Goal: Download file/media

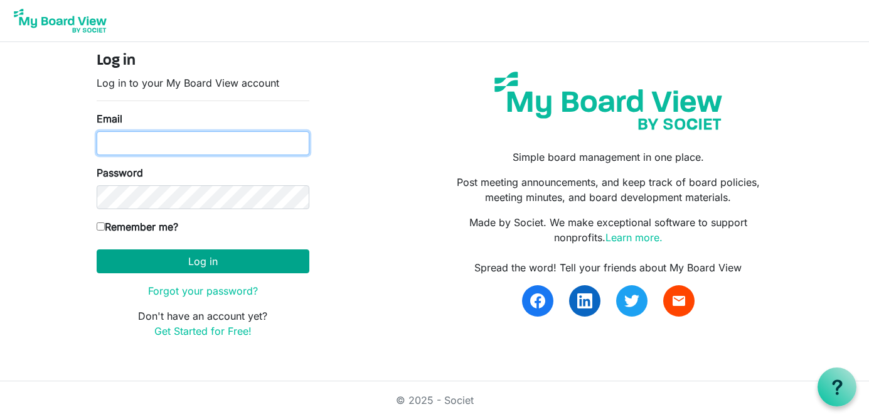
type input "lmkrow@gmail.com"
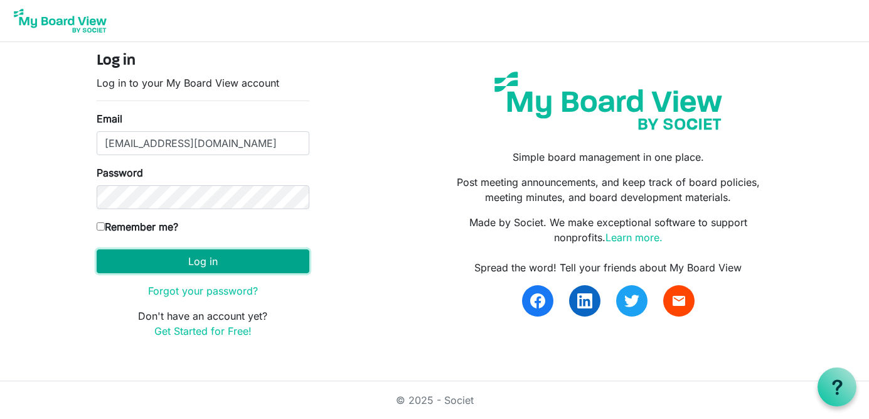
click at [158, 261] on button "Log in" at bounding box center [203, 261] width 213 height 24
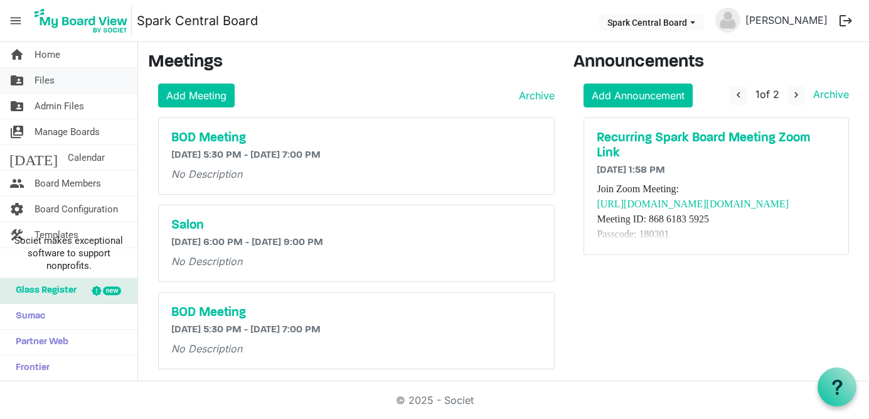
click at [65, 81] on link "folder_shared Files" at bounding box center [68, 80] width 137 height 25
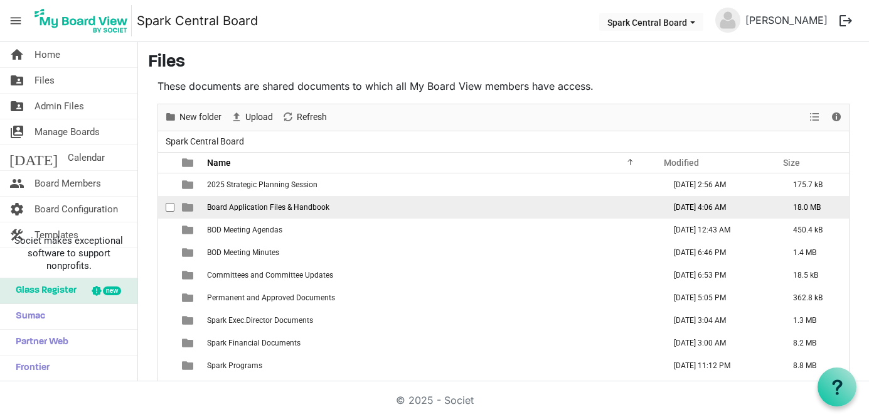
click at [262, 208] on span "Board Application Files & Handbook" at bounding box center [268, 207] width 122 height 9
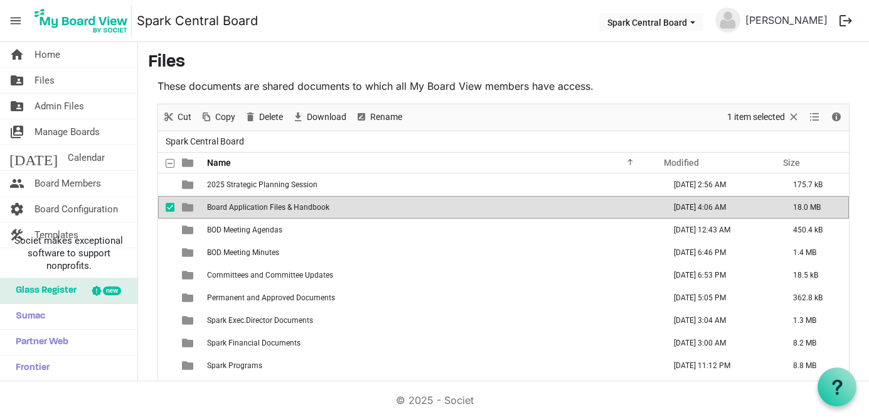
click at [262, 208] on span "Board Application Files & Handbook" at bounding box center [268, 207] width 122 height 9
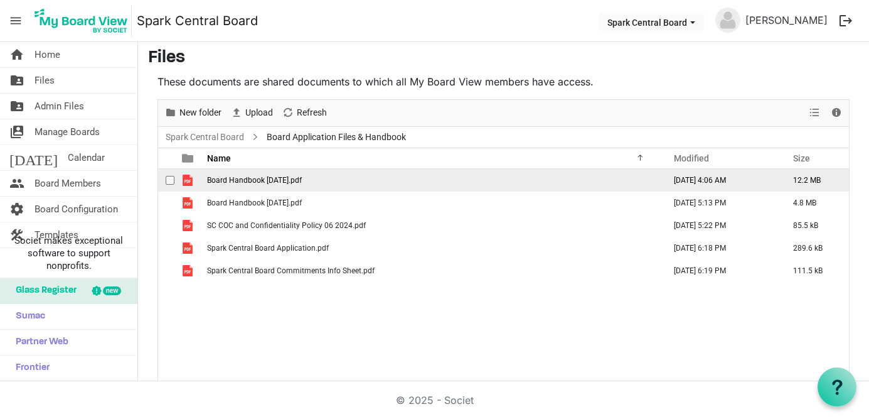
click at [264, 178] on span "Board Handbook 5.20.25.pdf" at bounding box center [254, 180] width 95 height 9
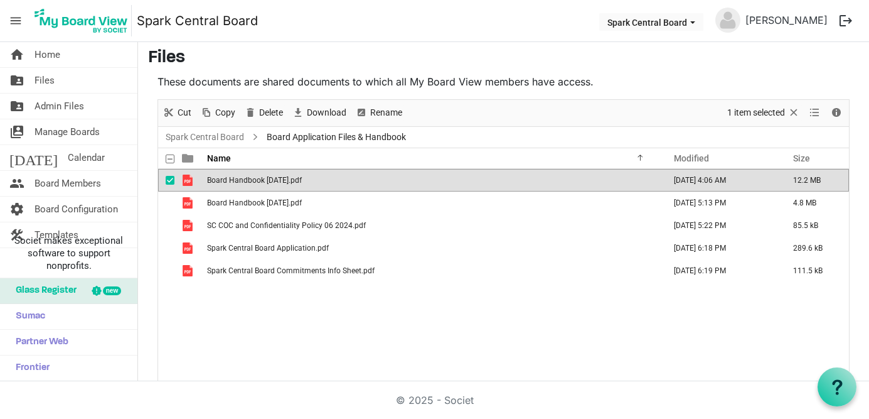
click at [264, 178] on span "Board Handbook 5.20.25.pdf" at bounding box center [254, 180] width 95 height 9
click at [75, 105] on span "Admin Files" at bounding box center [60, 106] width 50 height 25
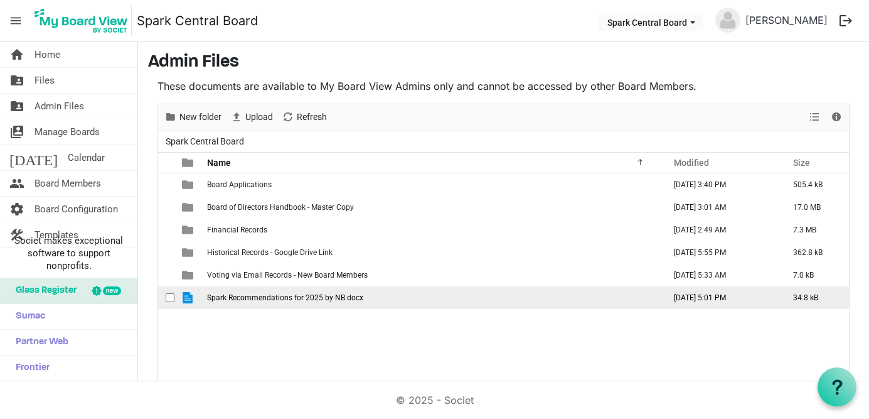
click at [277, 299] on span "Spark Recommendations for 2025 by NB.docx" at bounding box center [285, 297] width 156 height 9
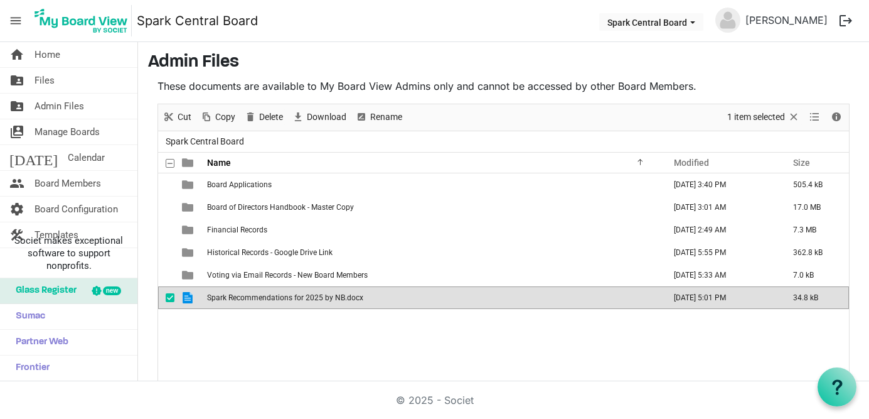
click at [277, 299] on span "Spark Recommendations for 2025 by NB.docx" at bounding box center [285, 297] width 156 height 9
